Goal: Task Accomplishment & Management: Complete application form

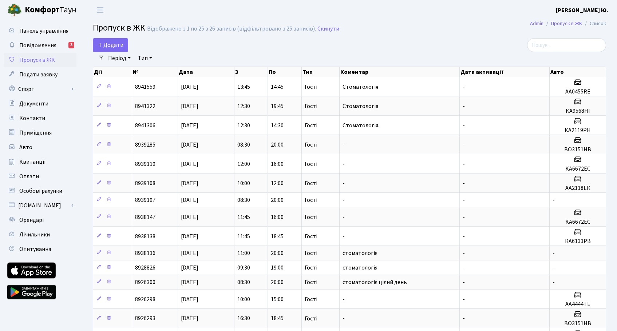
select select "25"
click at [124, 39] on link "Додати" at bounding box center [110, 45] width 35 height 14
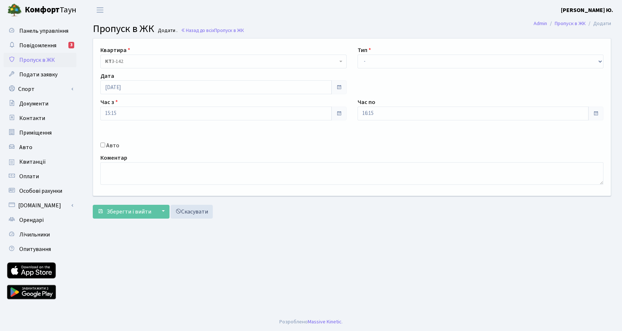
click at [103, 146] on input "Авто" at bounding box center [102, 145] width 5 height 5
checkbox input "true"
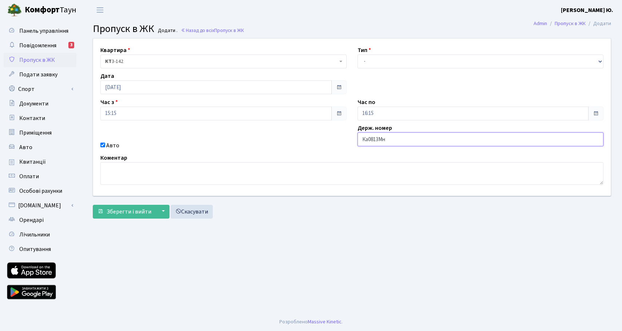
type input "Ка0813Мн"
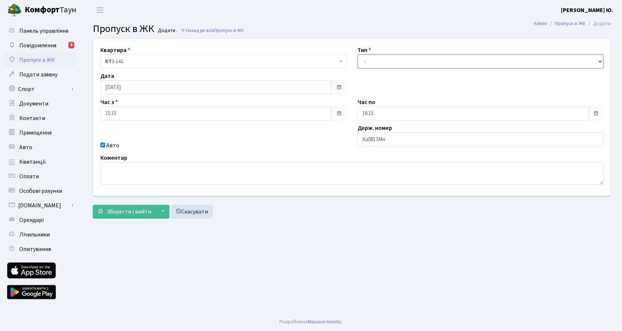
drag, startPoint x: 383, startPoint y: 57, endPoint x: 383, endPoint y: 67, distance: 9.8
click at [383, 57] on select "- Доставка Таксі Гості Сервіс" at bounding box center [481, 62] width 246 height 14
select select "3"
click at [358, 55] on select "- Доставка Таксі Гості Сервіс" at bounding box center [481, 62] width 246 height 14
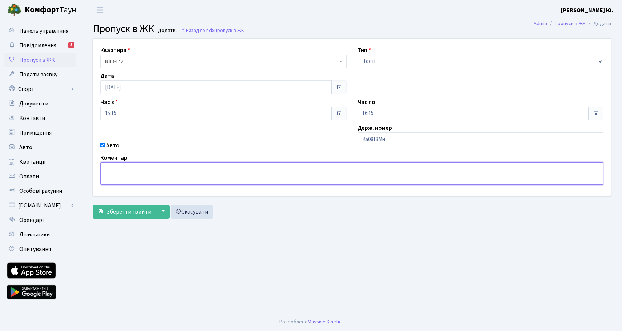
drag, startPoint x: 127, startPoint y: 179, endPoint x: 127, endPoint y: 175, distance: 3.7
click at [127, 176] on textarea at bounding box center [351, 173] width 503 height 23
type textarea "стоматологія"
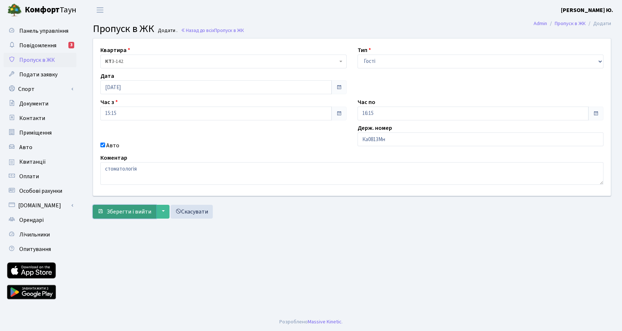
click at [135, 211] on span "Зберегти і вийти" at bounding box center [129, 212] width 45 height 8
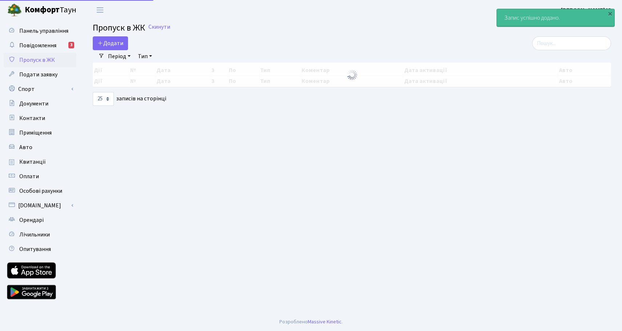
select select "25"
